Goal: Check status: Check status

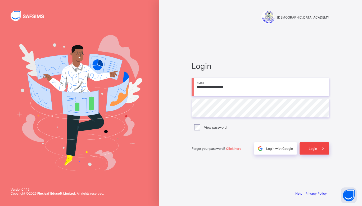
click at [311, 144] on div "Login" at bounding box center [315, 148] width 30 height 12
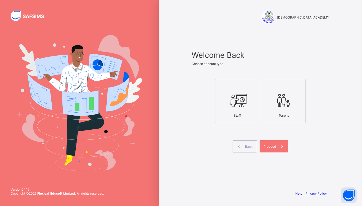
click at [240, 103] on icon at bounding box center [237, 100] width 19 height 16
click at [277, 147] on span at bounding box center [282, 146] width 12 height 12
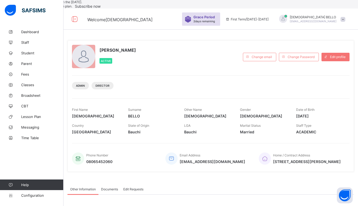
click at [226, 62] on div "[PERSON_NAME] Active" at bounding box center [156, 57] width 168 height 24
click at [28, 74] on span "Fees" at bounding box center [42, 74] width 42 height 4
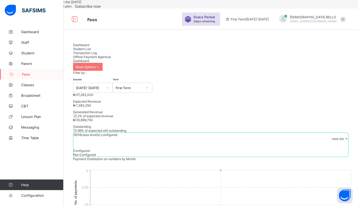
click at [108, 51] on div "Student List" at bounding box center [210, 49] width 275 height 4
type input "*"
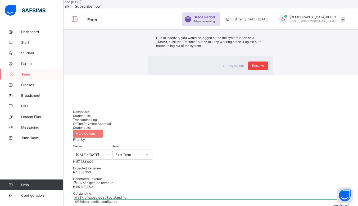
click at [252, 67] on span "Resume" at bounding box center [258, 66] width 12 height 4
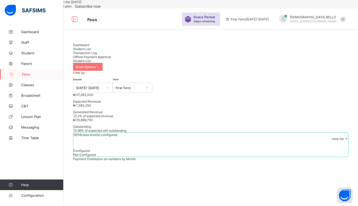
type input "*"
type input "*****"
